Goal: Information Seeking & Learning: Check status

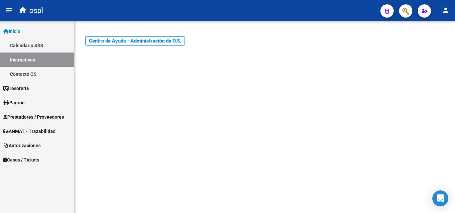
click at [27, 116] on span "Prestadores / Proveedores" at bounding box center [33, 117] width 61 height 7
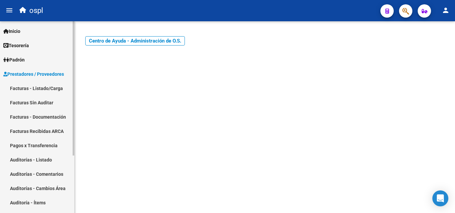
click at [37, 93] on link "Facturas - Listado/Carga" at bounding box center [37, 88] width 74 height 14
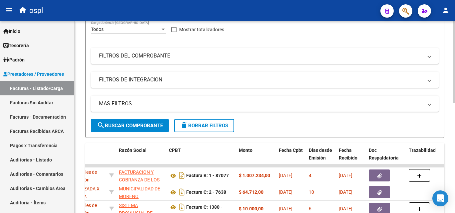
scroll to position [59, 0]
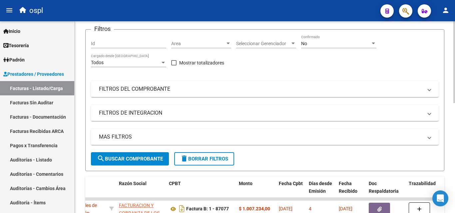
click at [318, 43] on div "No" at bounding box center [335, 44] width 69 height 6
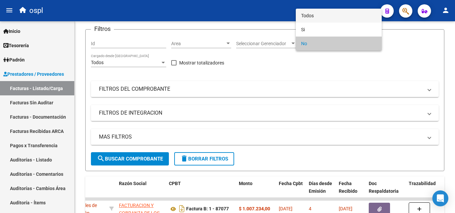
click at [319, 15] on span "Todos" at bounding box center [338, 16] width 75 height 14
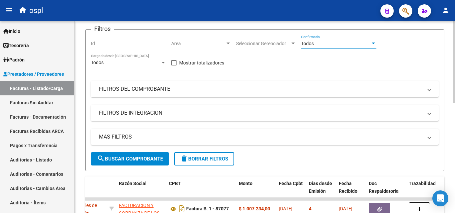
click at [300, 88] on mat-panel-title "FILTROS DEL COMPROBANTE" at bounding box center [261, 89] width 324 height 7
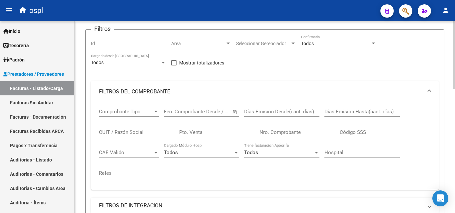
scroll to position [126, 0]
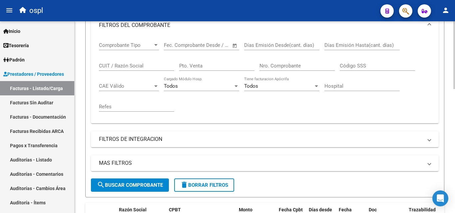
click at [292, 63] on input "Nro. Comprobante" at bounding box center [296, 66] width 75 height 6
click at [268, 89] on div "Todos" at bounding box center [278, 86] width 69 height 6
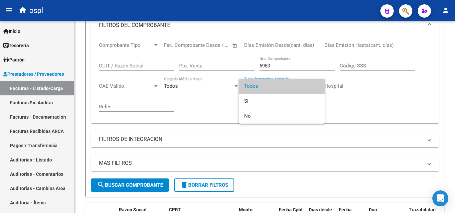
click at [202, 97] on div at bounding box center [227, 106] width 455 height 213
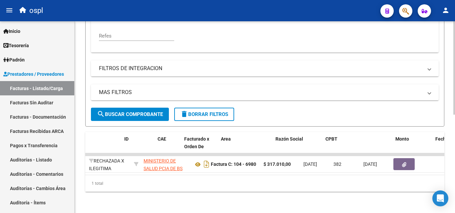
scroll to position [0, 209]
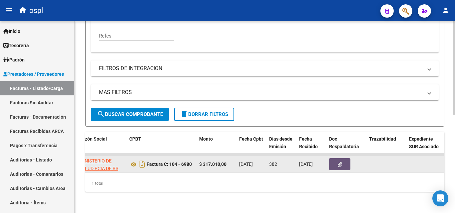
click at [339, 162] on icon "button" at bounding box center [340, 164] width 4 height 5
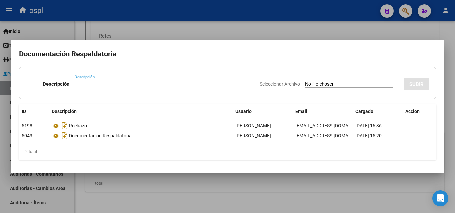
click at [217, 181] on div at bounding box center [227, 106] width 455 height 213
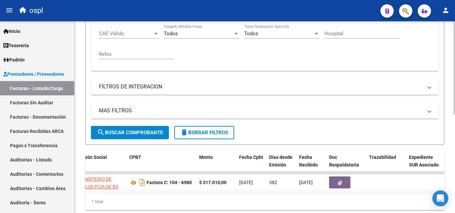
scroll to position [169, 0]
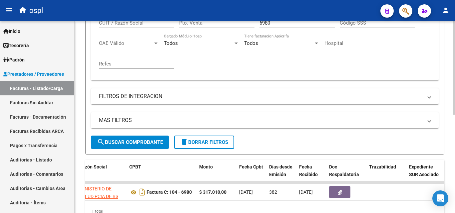
click at [292, 23] on input "6980" at bounding box center [296, 23] width 75 height 6
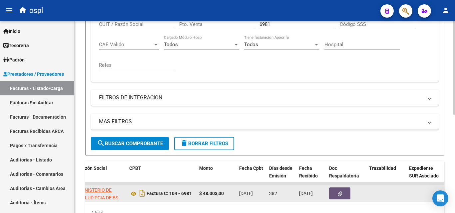
click at [338, 196] on icon "button" at bounding box center [340, 194] width 4 height 5
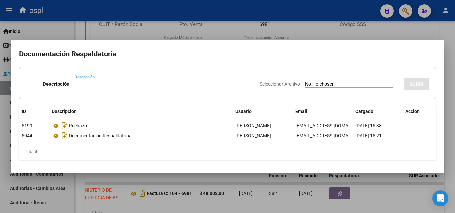
click at [134, 193] on div at bounding box center [227, 106] width 455 height 213
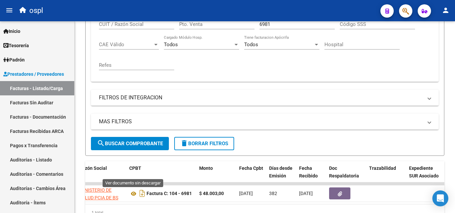
click at [134, 193] on icon at bounding box center [133, 194] width 9 height 8
click at [280, 26] on input "6981" at bounding box center [296, 24] width 75 height 6
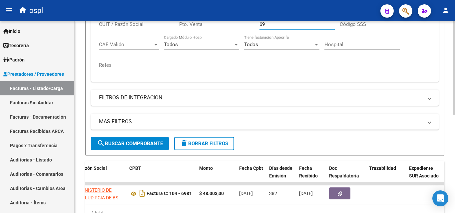
type input "6"
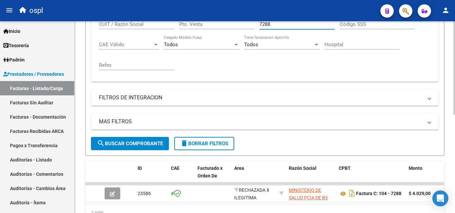
click at [274, 23] on input "7288" at bounding box center [296, 24] width 75 height 6
click at [273, 94] on mat-panel-title "FILTROS DE INTEGRACION" at bounding box center [261, 97] width 324 height 7
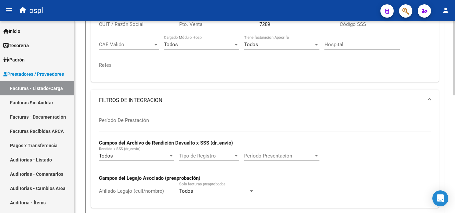
click at [257, 67] on div "Comprobante Tipo Comprobante Tipo Fecha inicio – Fecha fin Fec. Comprobante Des…" at bounding box center [265, 35] width 332 height 82
click at [430, 100] on span at bounding box center [429, 100] width 3 height 7
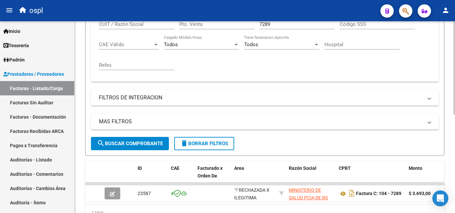
click at [271, 27] on input "7289" at bounding box center [296, 24] width 75 height 6
type input "7"
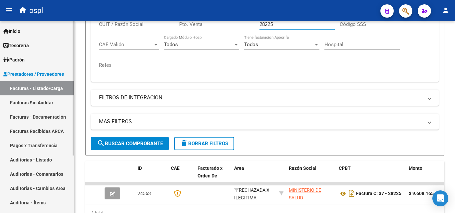
type input "28225"
click at [30, 29] on link "Inicio" at bounding box center [37, 31] width 74 height 14
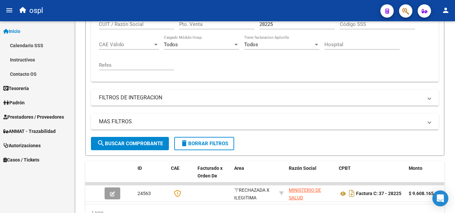
click at [32, 100] on link "Padrón" at bounding box center [37, 103] width 74 height 14
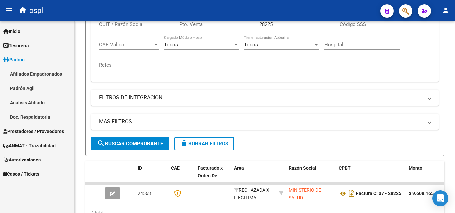
click at [34, 102] on link "Análisis Afiliado" at bounding box center [37, 103] width 74 height 14
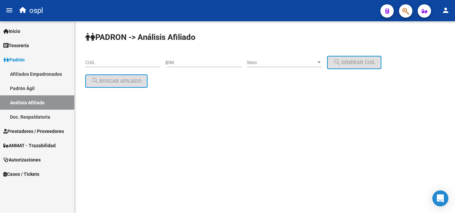
click at [199, 66] on div "DNI" at bounding box center [203, 60] width 75 height 13
type input "14875815"
click at [286, 65] on span "Sexo" at bounding box center [281, 63] width 69 height 6
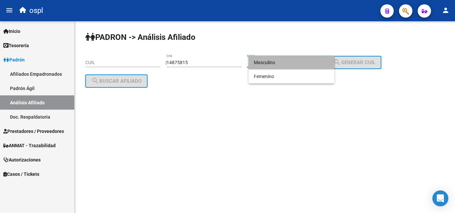
click at [283, 60] on span "Masculino" at bounding box center [291, 63] width 75 height 14
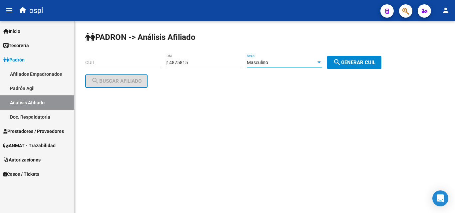
click at [355, 62] on span "search Generar CUIL" at bounding box center [354, 63] width 42 height 6
type input "20-14875815-9"
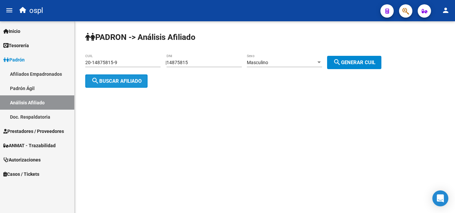
click at [136, 82] on span "search Buscar afiliado" at bounding box center [116, 81] width 50 height 6
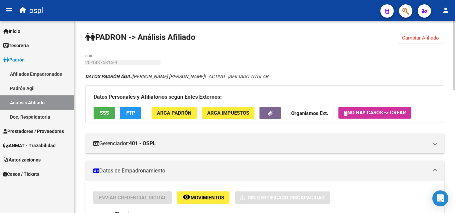
click at [97, 112] on button "SSS" at bounding box center [104, 113] width 21 height 12
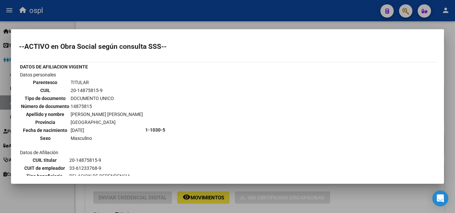
click at [125, 25] on div at bounding box center [227, 106] width 455 height 213
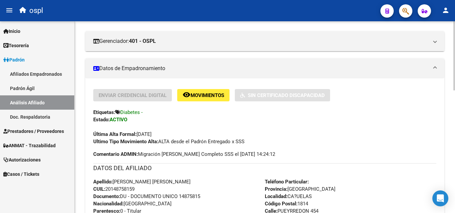
scroll to position [133, 0]
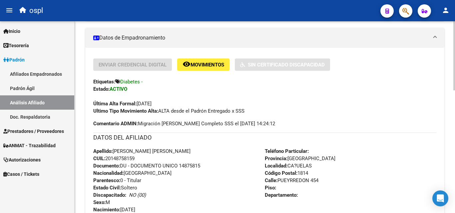
click at [117, 80] on icon at bounding box center [117, 81] width 5 height 5
click at [178, 80] on div "Etiquetas: [MEDICAL_DATA] -" at bounding box center [264, 81] width 343 height 7
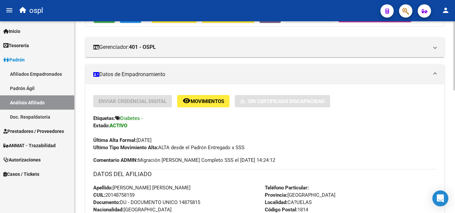
scroll to position [0, 0]
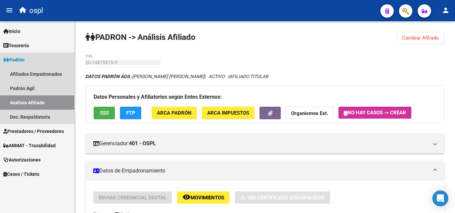
click at [28, 55] on link "Padrón" at bounding box center [37, 60] width 74 height 14
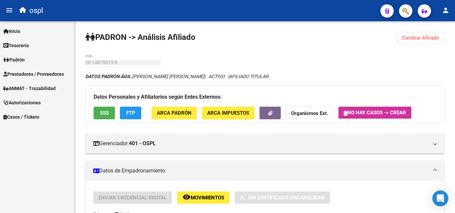
click at [42, 76] on span "Prestadores / Proveedores" at bounding box center [33, 74] width 61 height 7
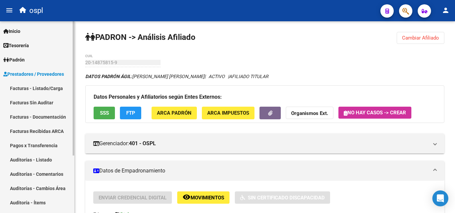
click at [49, 93] on link "Facturas - Listado/Carga" at bounding box center [37, 88] width 74 height 14
